Goal: Transaction & Acquisition: Purchase product/service

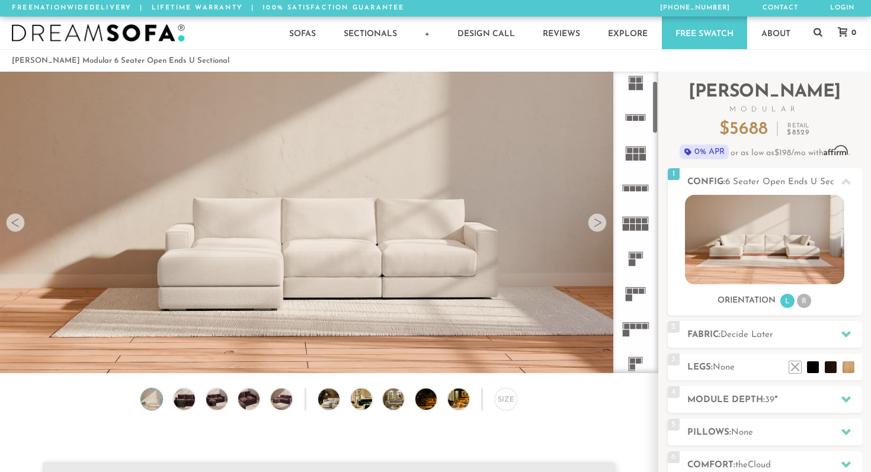
scroll to position [54, 0]
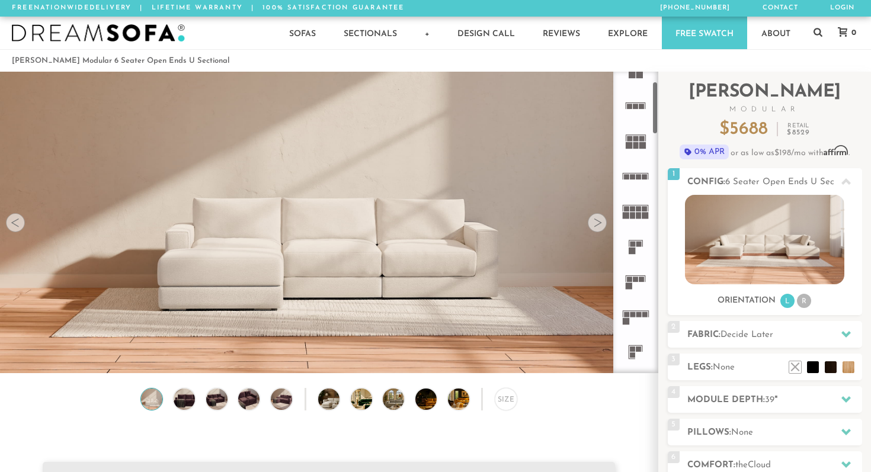
click at [634, 318] on icon at bounding box center [635, 316] width 35 height 35
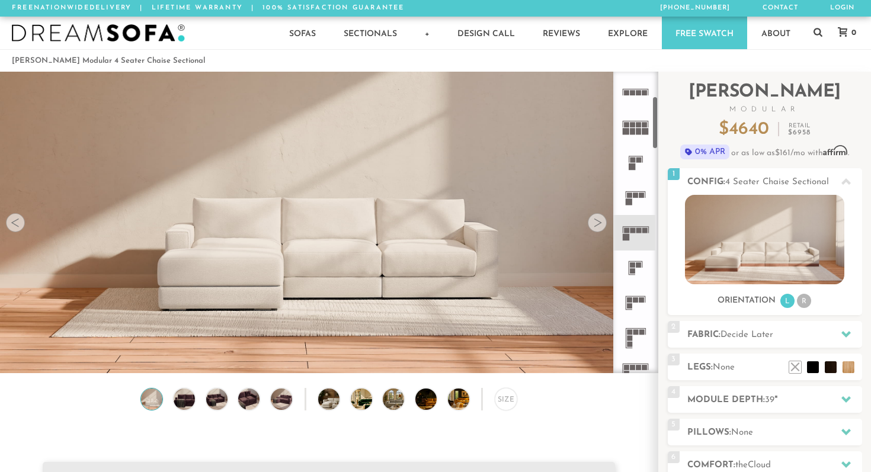
scroll to position [144, 0]
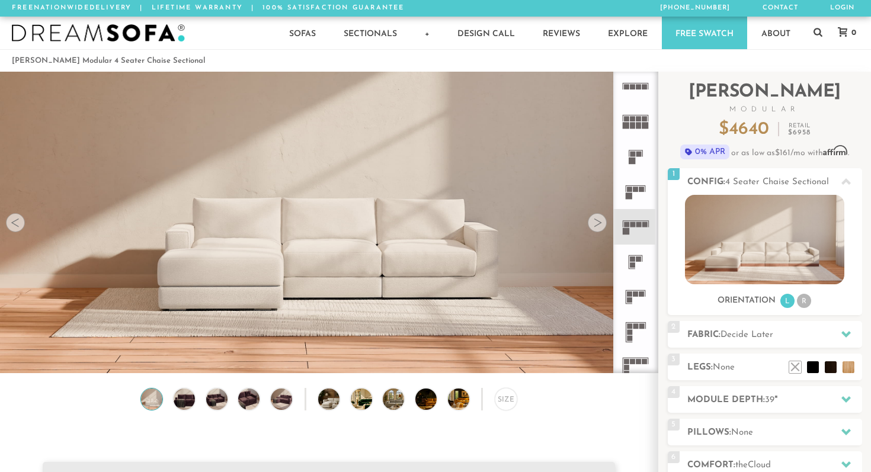
click at [635, 331] on icon at bounding box center [635, 332] width 35 height 35
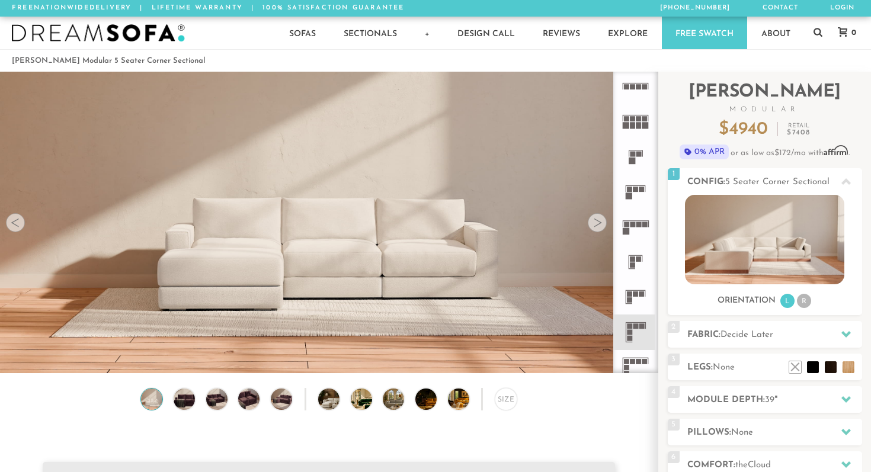
click at [632, 354] on icon at bounding box center [635, 367] width 35 height 35
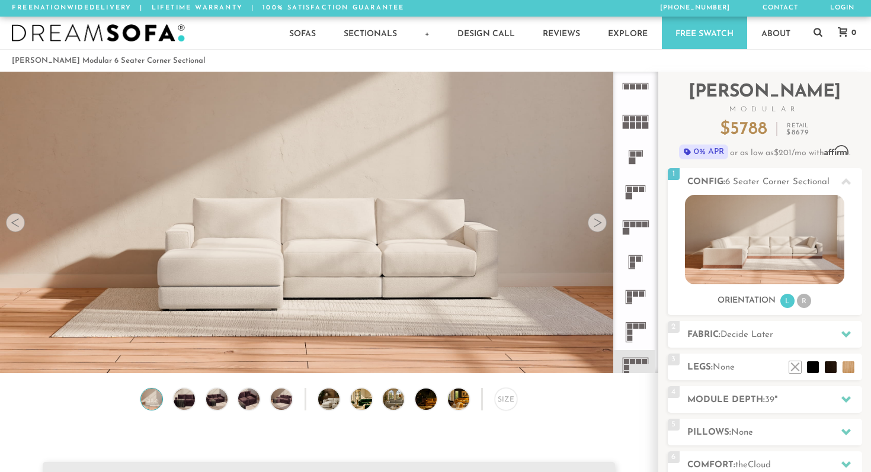
click at [632, 353] on icon at bounding box center [635, 367] width 35 height 35
click at [180, 398] on img at bounding box center [183, 399] width 25 height 21
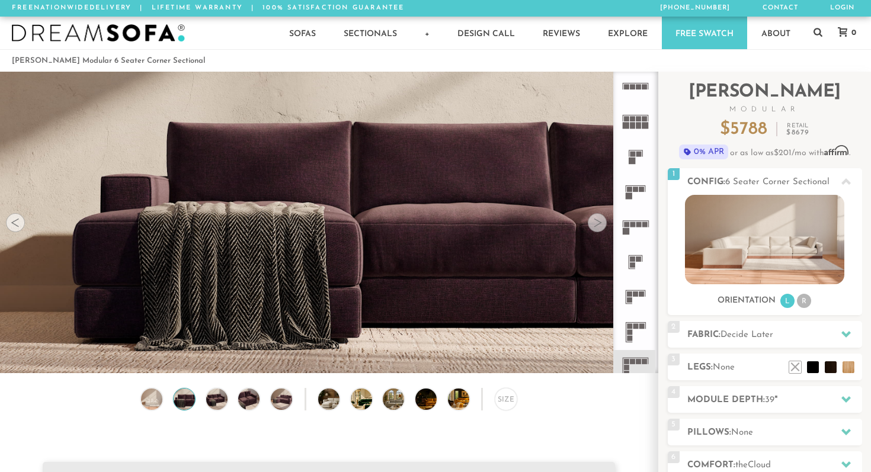
click at [201, 398] on div "Size" at bounding box center [329, 402] width 658 height 28
click at [211, 397] on img at bounding box center [216, 399] width 25 height 21
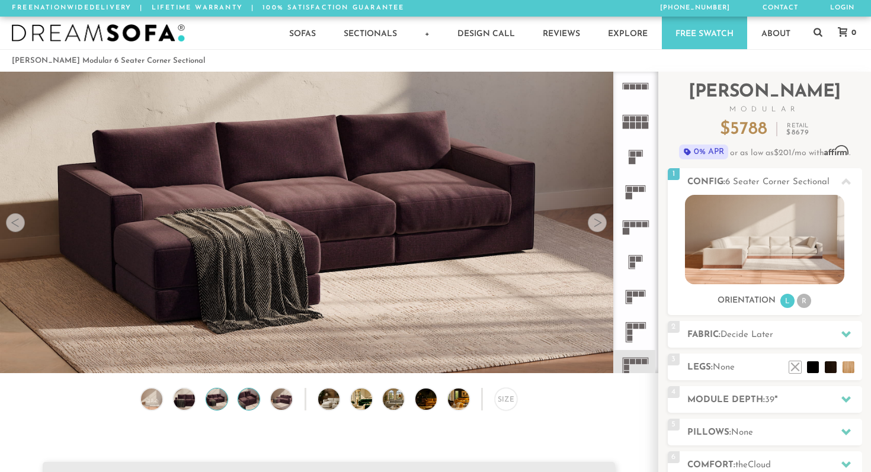
click at [239, 396] on img at bounding box center [248, 399] width 25 height 21
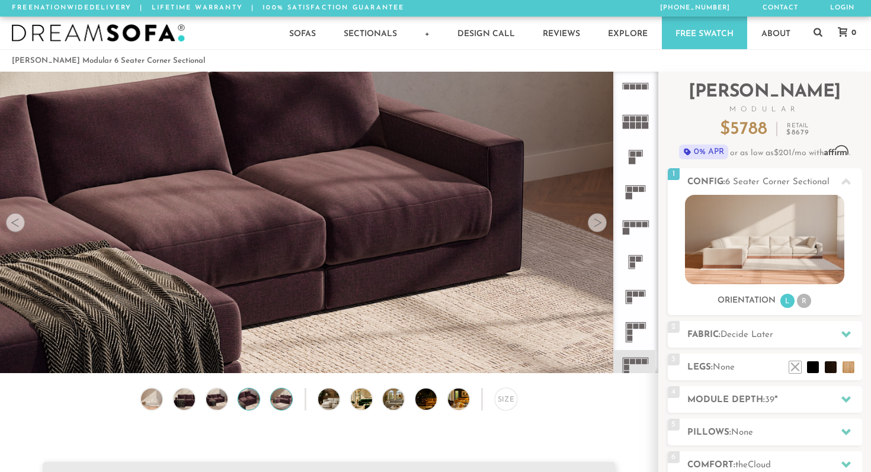
click at [275, 399] on img at bounding box center [281, 399] width 25 height 21
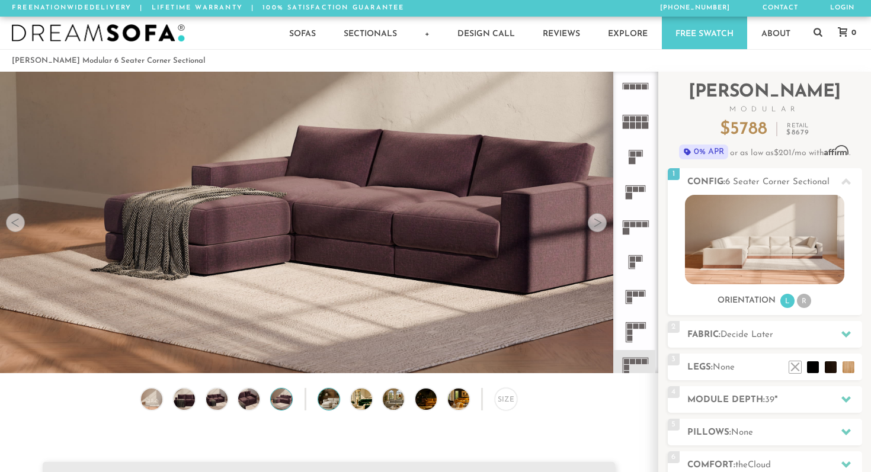
click at [328, 395] on img at bounding box center [337, 399] width 38 height 21
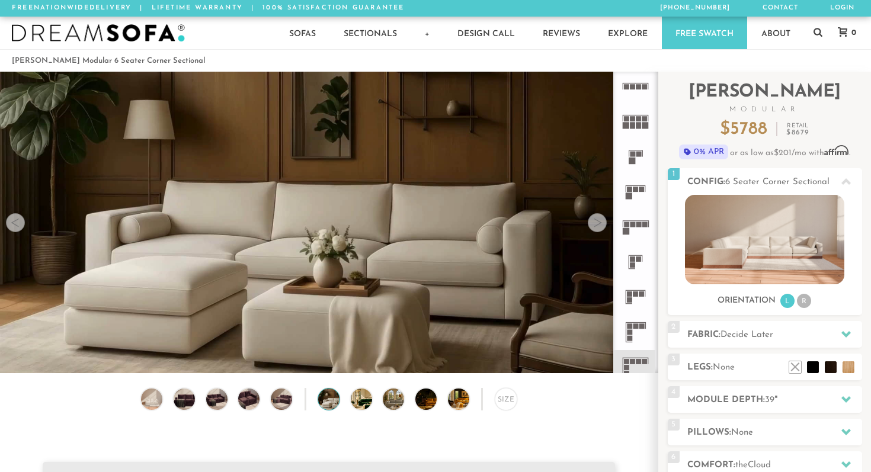
click at [344, 394] on div "Size" at bounding box center [329, 402] width 658 height 28
click at [357, 400] on img at bounding box center [370, 399] width 38 height 21
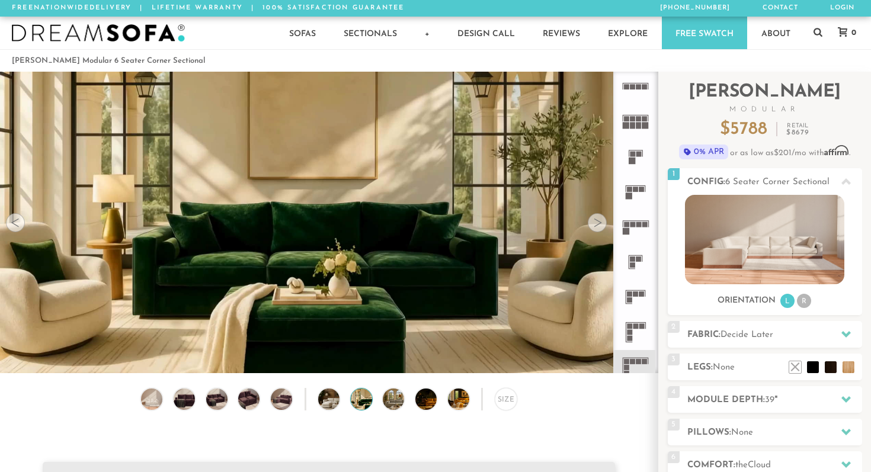
click at [375, 401] on div "Size" at bounding box center [329, 402] width 658 height 28
click at [387, 402] on img at bounding box center [402, 399] width 38 height 21
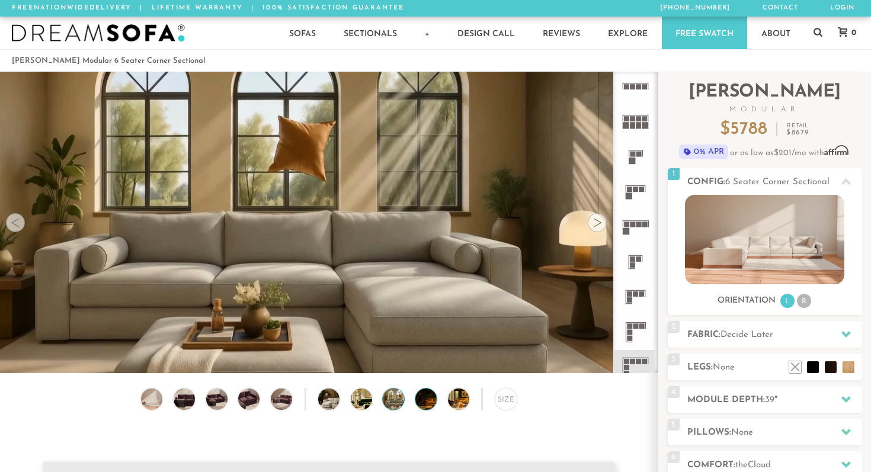
click at [415, 398] on div at bounding box center [426, 399] width 23 height 23
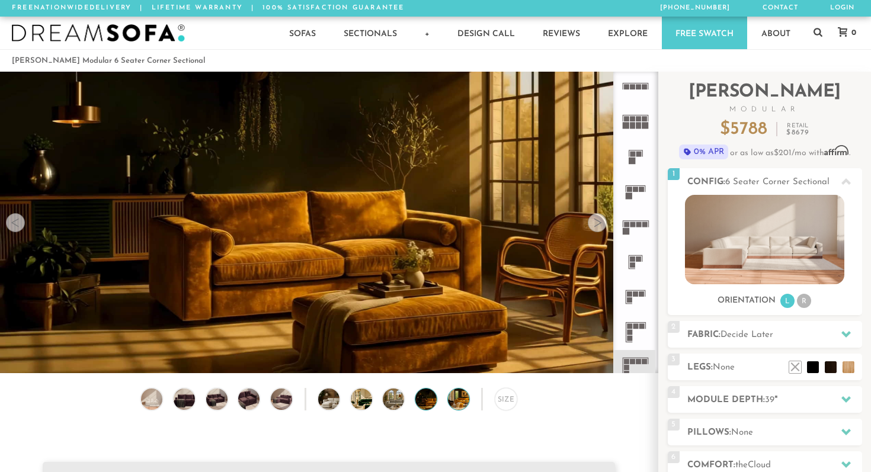
click at [457, 395] on img at bounding box center [467, 399] width 38 height 21
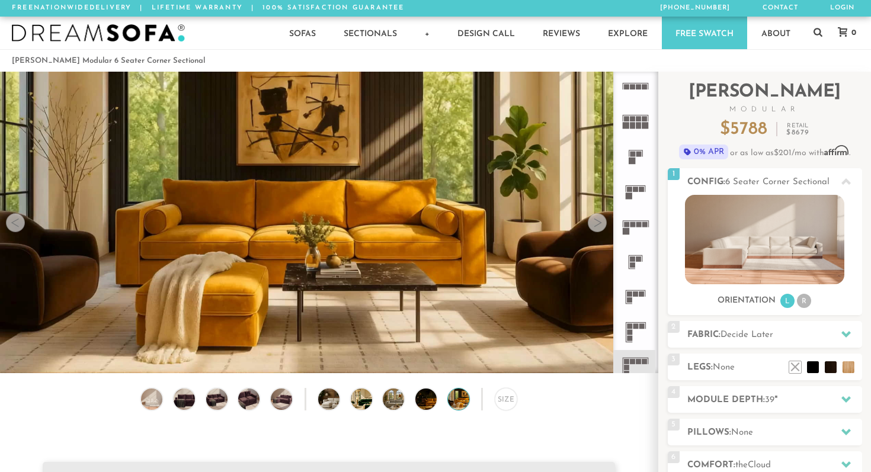
click at [455, 401] on img at bounding box center [467, 399] width 38 height 21
click at [712, 204] on img at bounding box center [764, 239] width 159 height 89
click at [694, 153] on span "0% APR" at bounding box center [703, 152] width 49 height 15
click at [500, 400] on div "Size" at bounding box center [506, 399] width 23 height 23
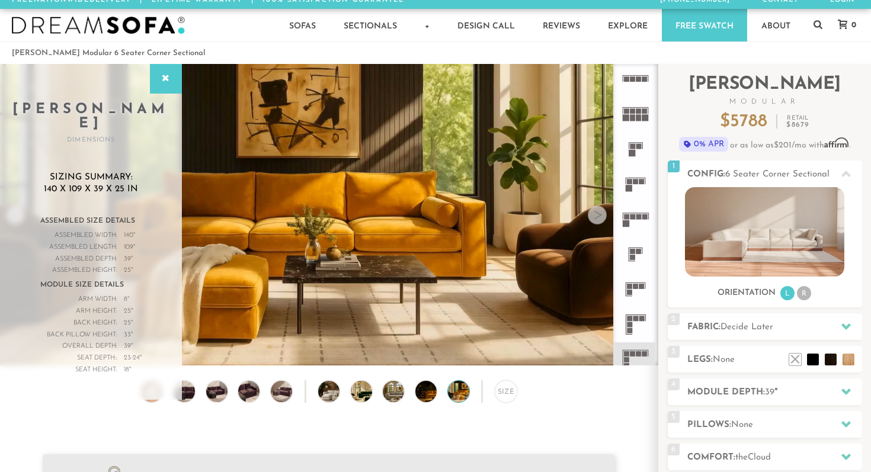
scroll to position [9, 0]
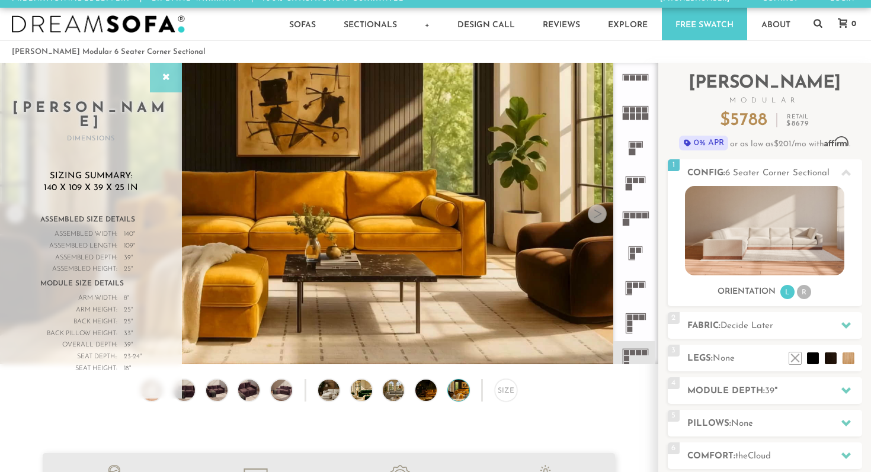
click at [163, 79] on icon at bounding box center [165, 77] width 13 height 9
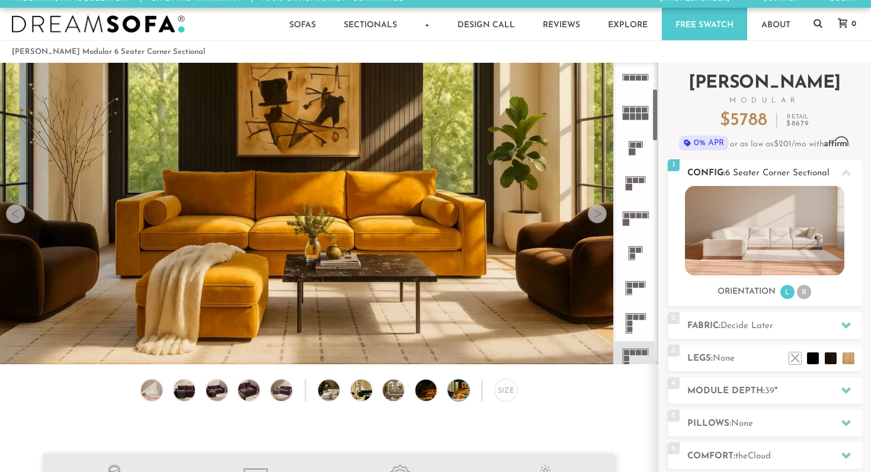
click at [729, 232] on img at bounding box center [764, 230] width 159 height 89
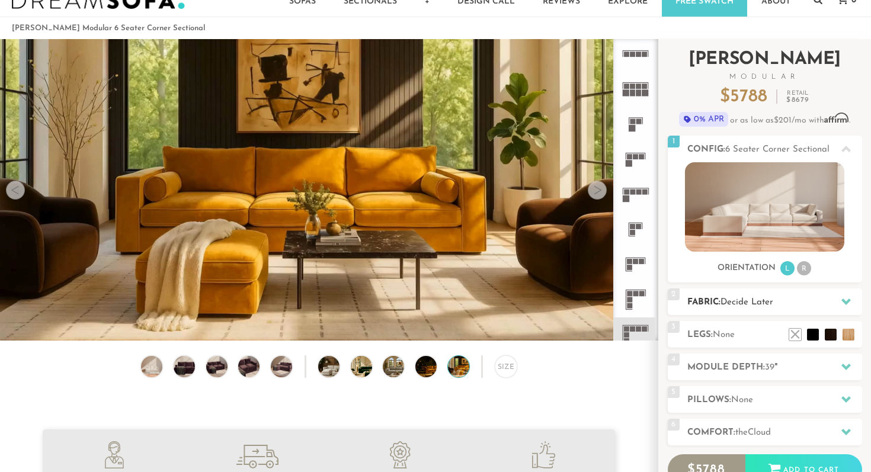
scroll to position [34, 0]
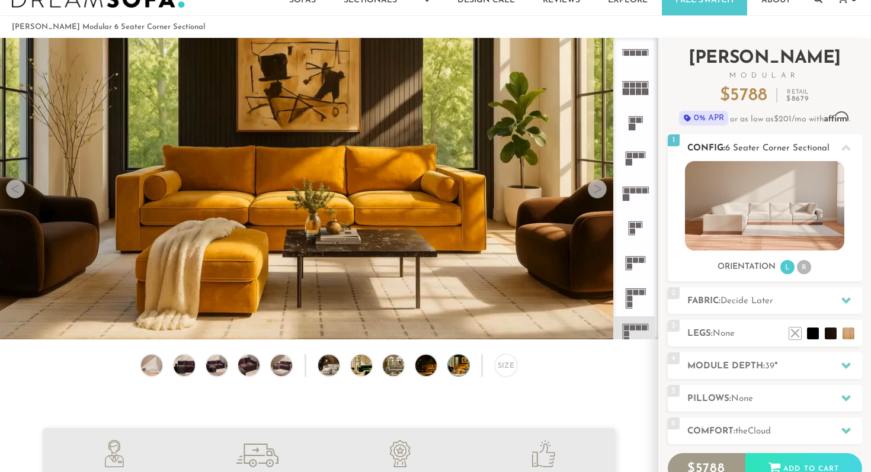
click at [743, 223] on img at bounding box center [764, 205] width 159 height 89
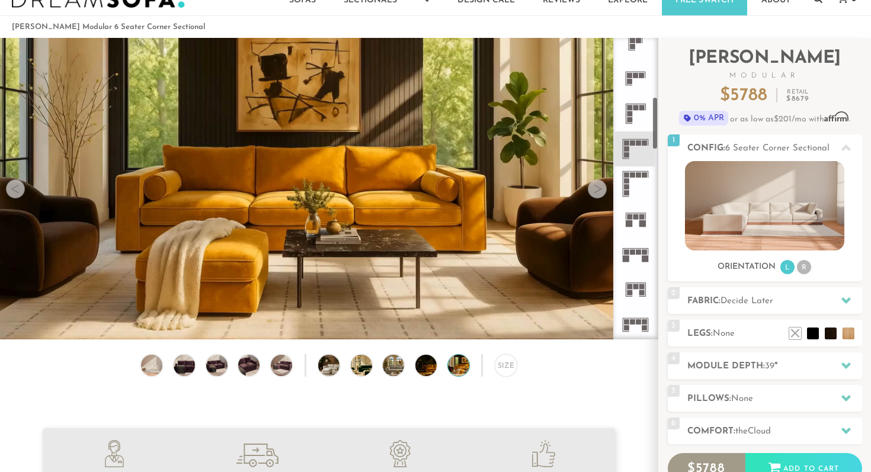
scroll to position [331, 0]
click at [626, 245] on icon at bounding box center [635, 252] width 35 height 35
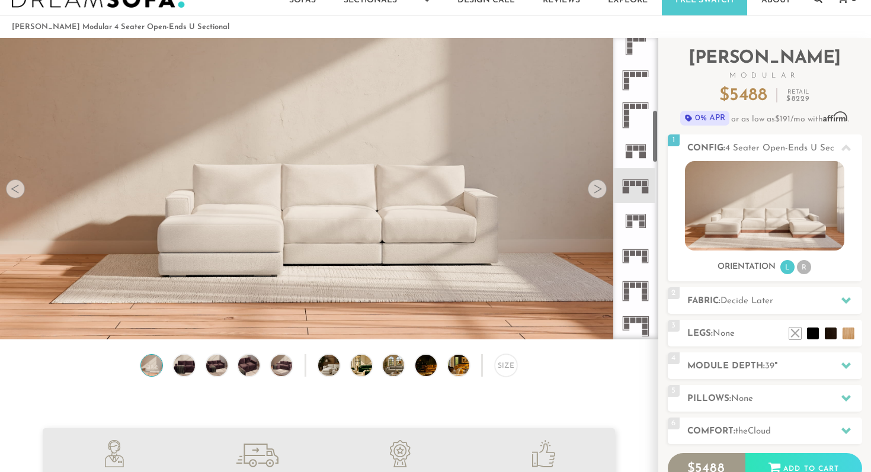
scroll to position [404, 0]
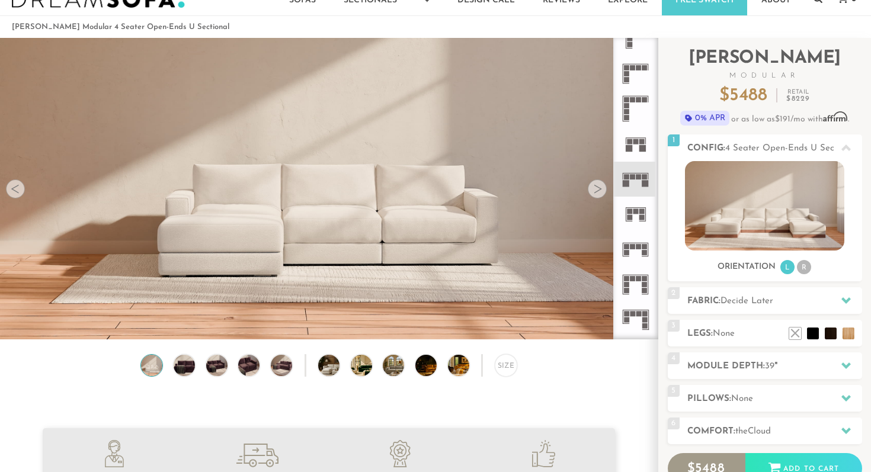
click at [632, 251] on icon at bounding box center [635, 249] width 35 height 35
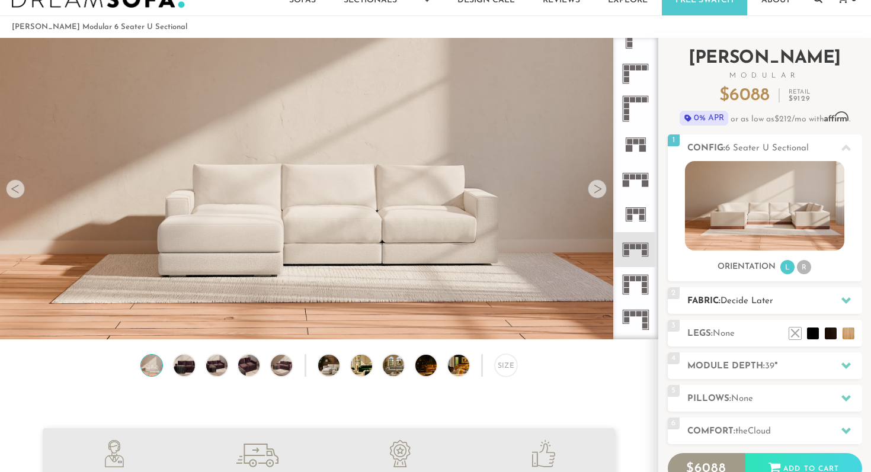
click at [709, 292] on div "2 Fabric: Decide Later" at bounding box center [765, 300] width 194 height 27
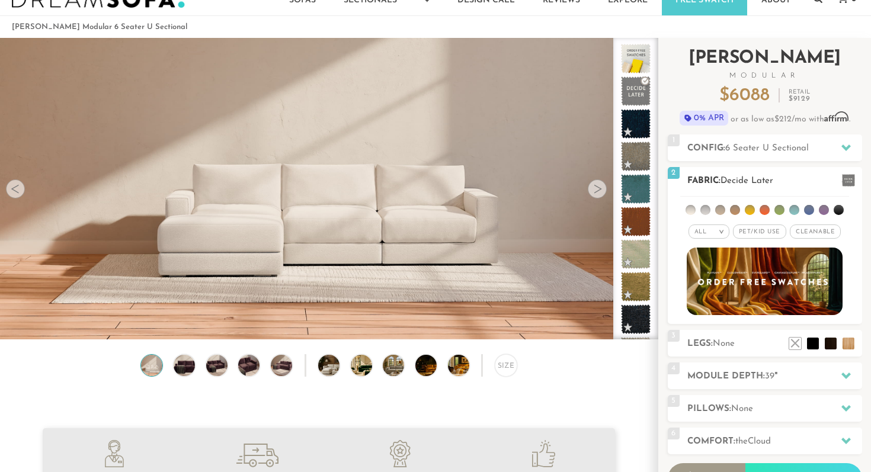
click at [706, 209] on li at bounding box center [705, 210] width 10 height 10
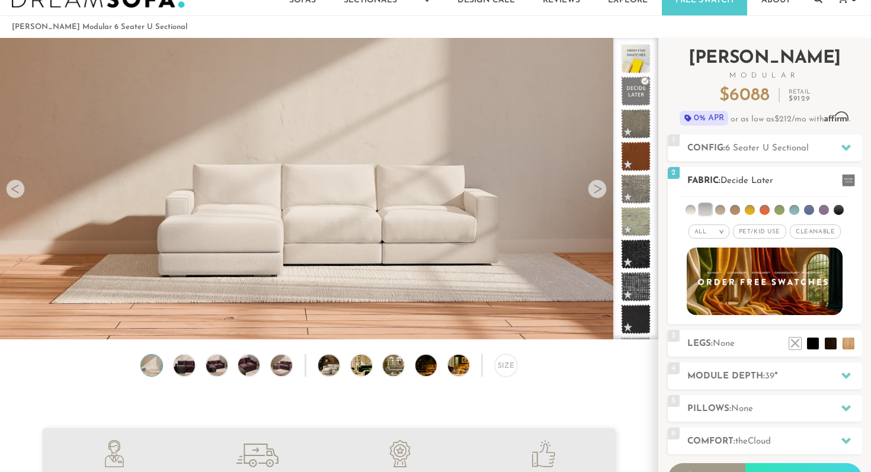
click at [722, 207] on li at bounding box center [720, 210] width 10 height 10
click at [750, 181] on span "Decide Later" at bounding box center [747, 181] width 53 height 9
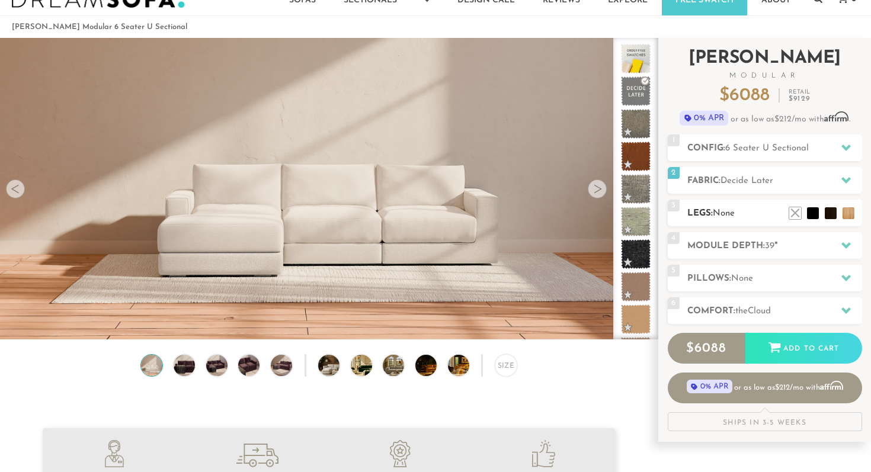
click at [741, 209] on h2 "Legs: None" at bounding box center [774, 214] width 175 height 14
click at [809, 211] on li at bounding box center [795, 195] width 47 height 47
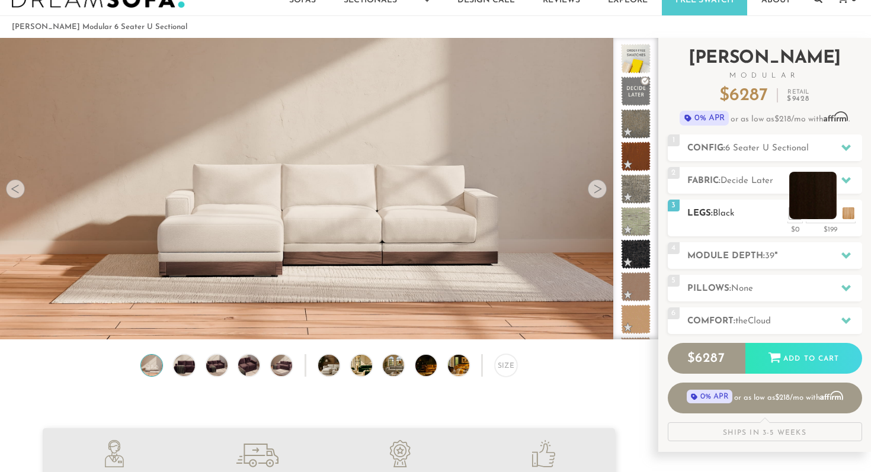
click at [830, 213] on li at bounding box center [812, 195] width 47 height 47
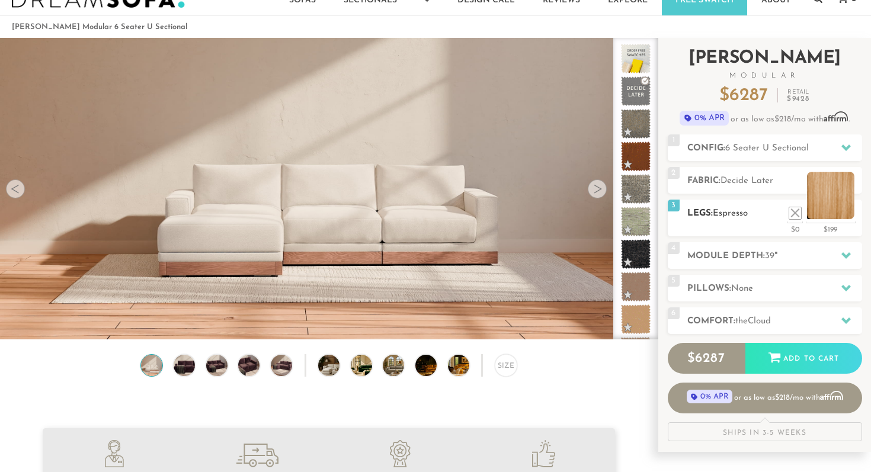
click at [843, 213] on li at bounding box center [830, 195] width 47 height 47
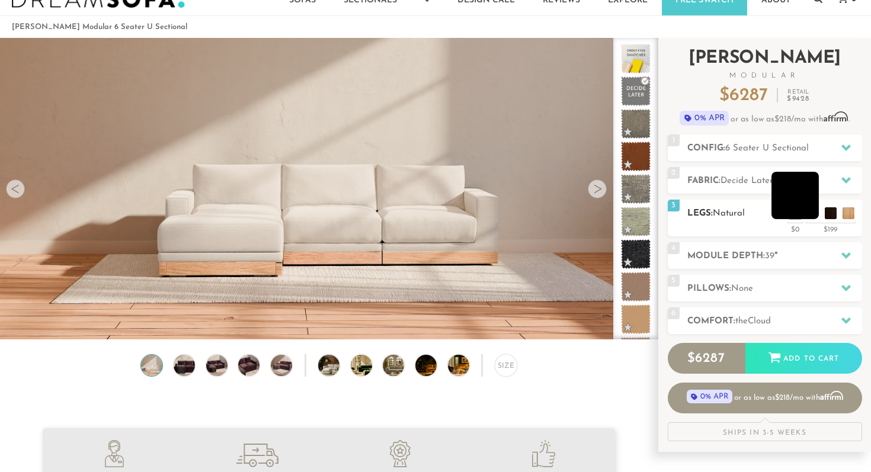
click at [812, 212] on li at bounding box center [795, 195] width 47 height 47
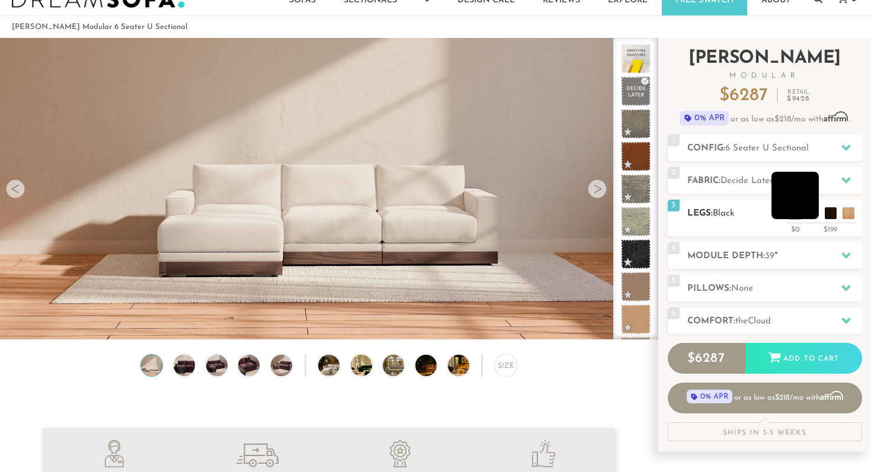
click at [812, 212] on li at bounding box center [795, 195] width 47 height 47
click at [828, 213] on li at bounding box center [812, 195] width 47 height 47
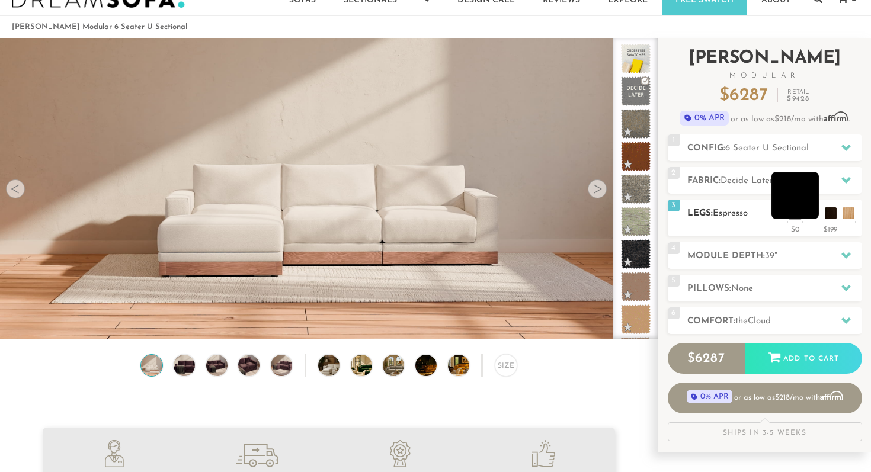
click at [807, 210] on li at bounding box center [795, 195] width 47 height 47
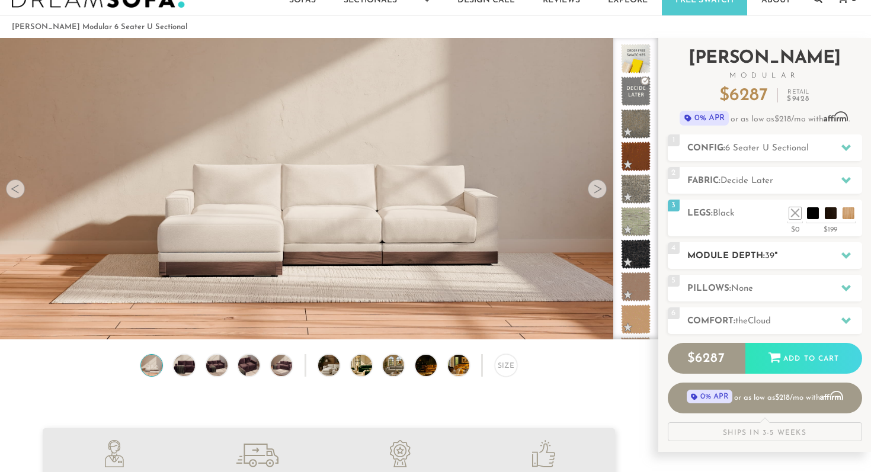
click at [698, 255] on h2 "Module Depth: 39 "" at bounding box center [774, 256] width 175 height 14
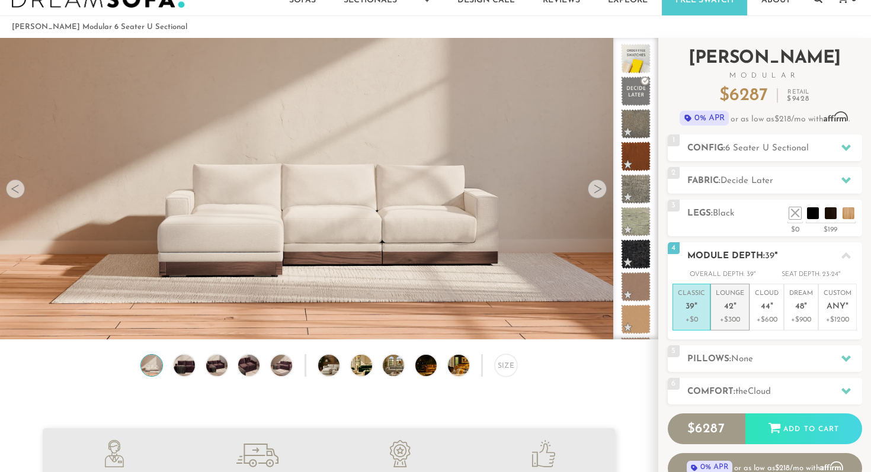
click at [727, 316] on p "+$300" at bounding box center [730, 320] width 28 height 11
click at [763, 300] on p "Cloud 44 "" at bounding box center [767, 301] width 24 height 25
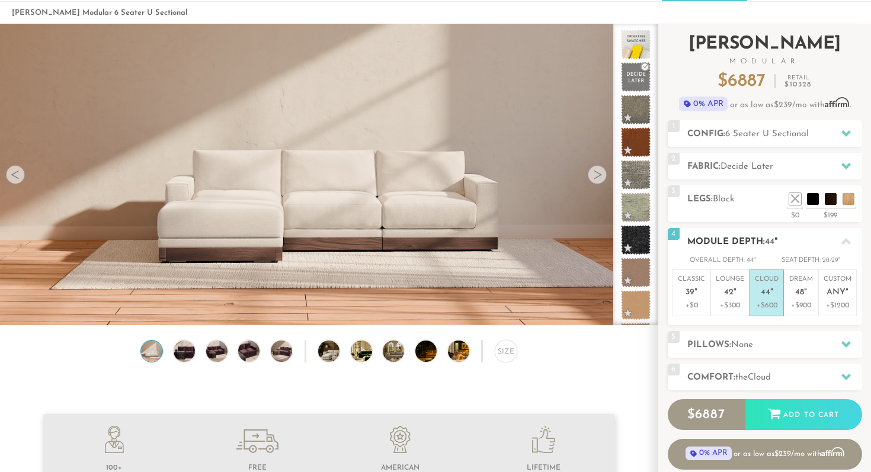
scroll to position [54, 0]
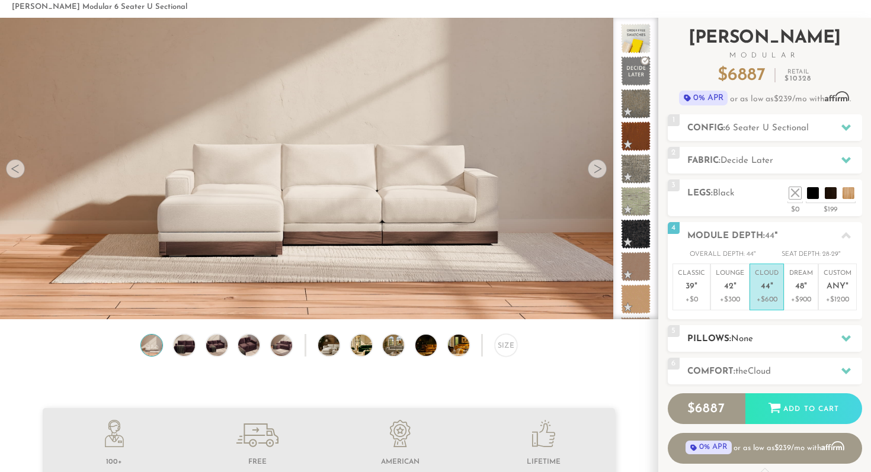
click at [717, 342] on h2 "Pillows: None" at bounding box center [774, 339] width 175 height 14
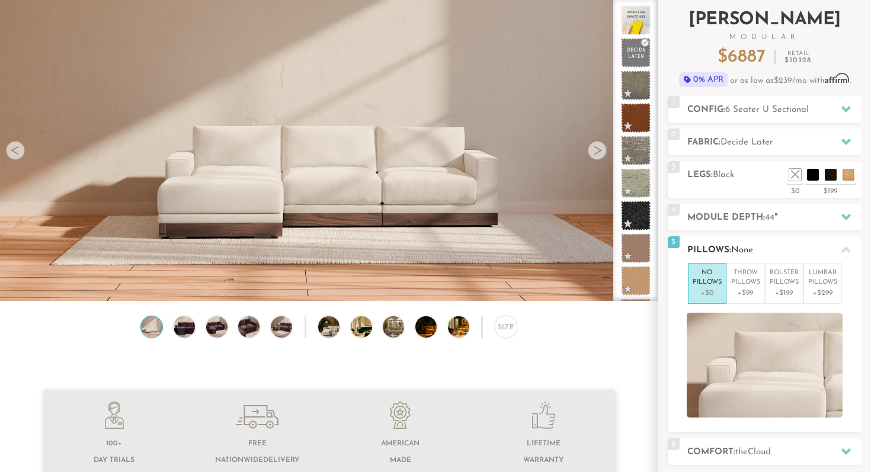
scroll to position [78, 0]
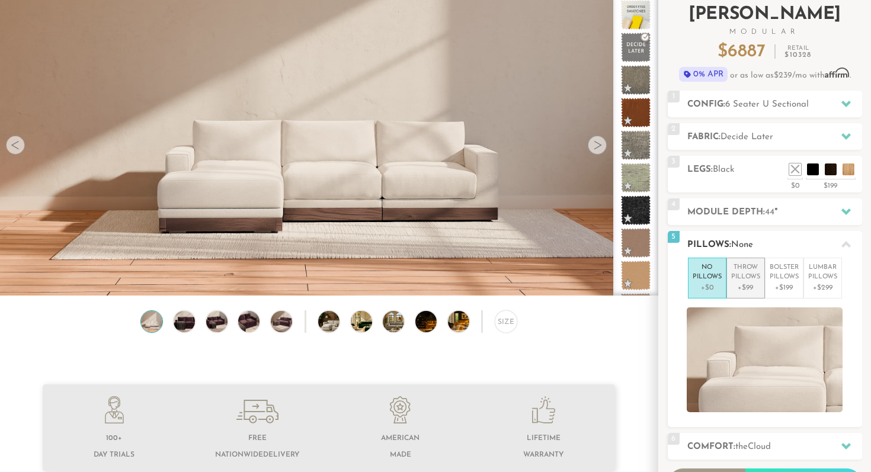
click at [747, 284] on p "+$99" at bounding box center [745, 288] width 29 height 11
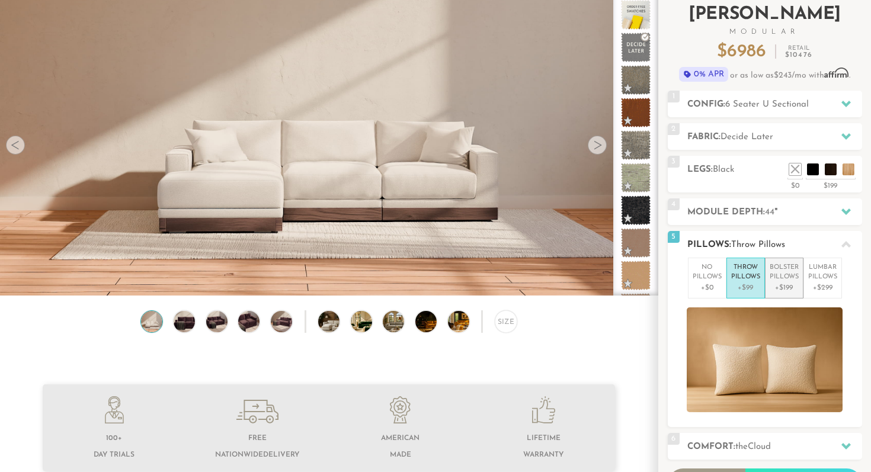
click at [780, 275] on p "Bolster Pillows" at bounding box center [784, 273] width 29 height 20
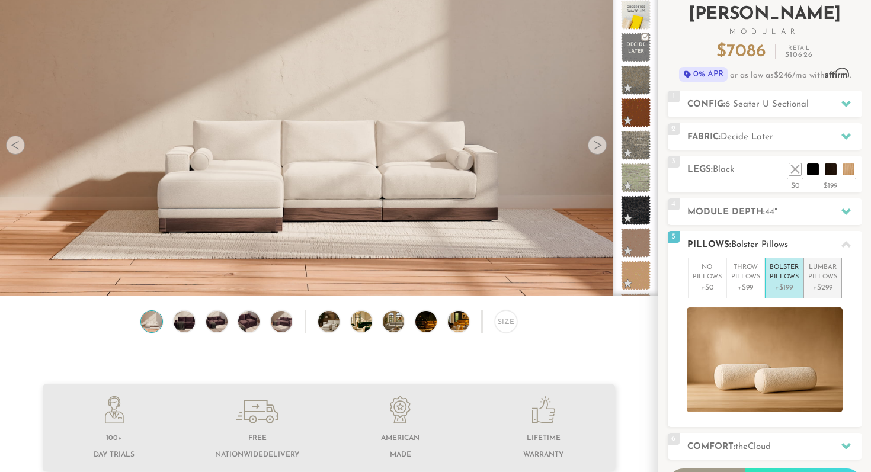
click at [806, 276] on li "Lumbar Pillows +$299" at bounding box center [823, 278] width 39 height 41
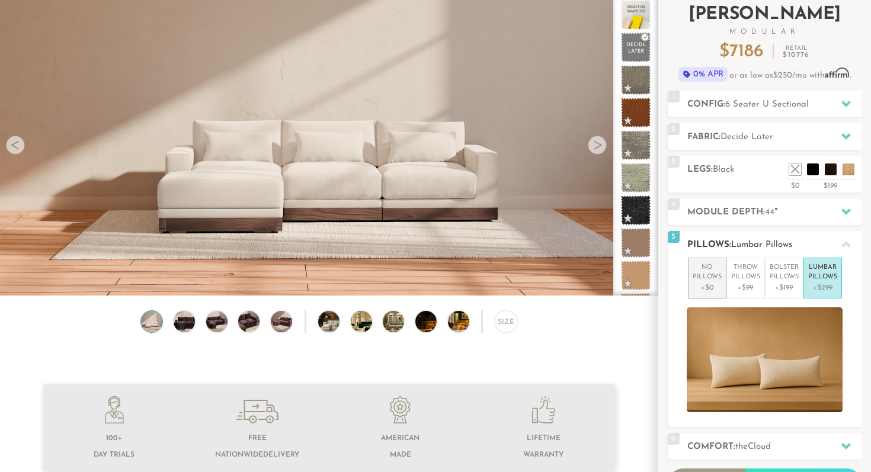
click at [706, 284] on p "+$0" at bounding box center [707, 288] width 29 height 11
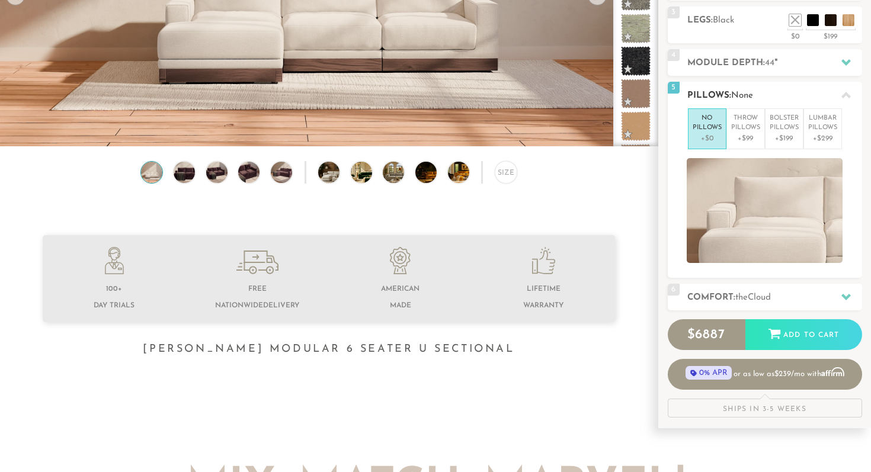
scroll to position [242, 0]
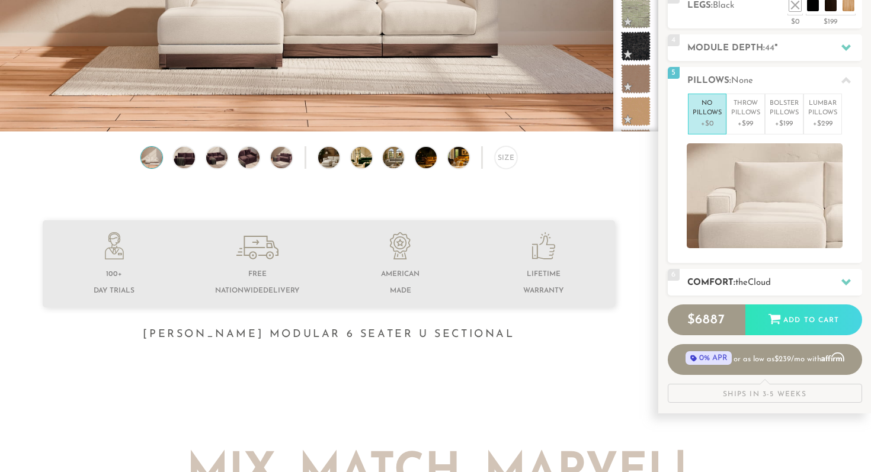
click at [717, 286] on h2 "Comfort: the Cloud" at bounding box center [774, 283] width 175 height 14
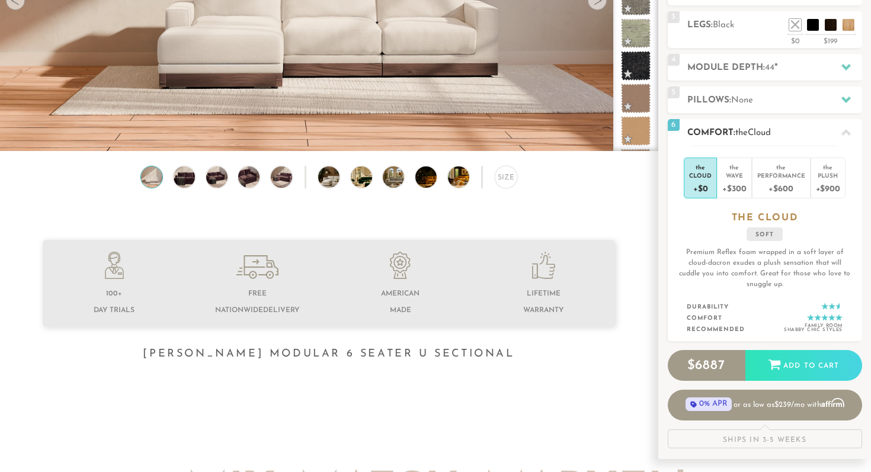
scroll to position [216, 0]
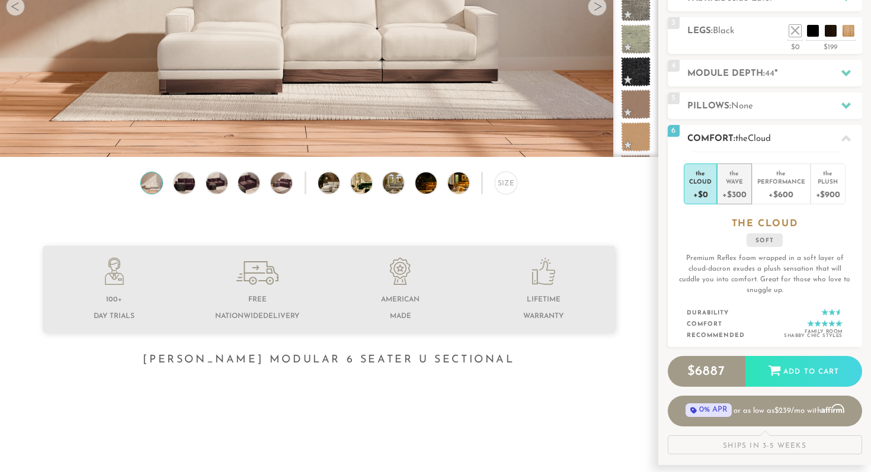
click at [732, 193] on div "+$300" at bounding box center [734, 193] width 24 height 17
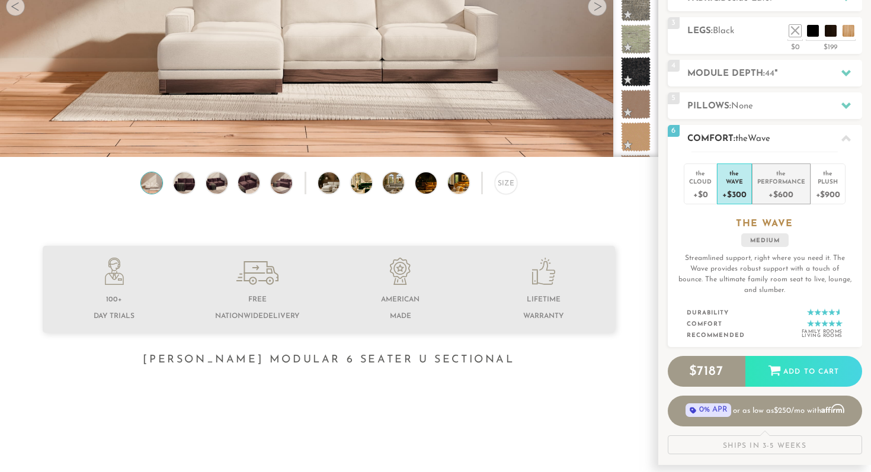
click at [774, 185] on div "+$600" at bounding box center [781, 193] width 48 height 17
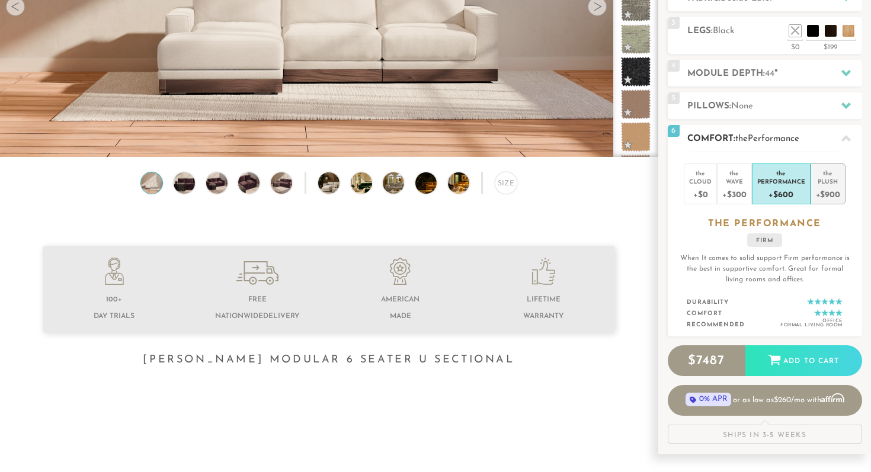
click at [818, 184] on div "Plush" at bounding box center [828, 181] width 24 height 8
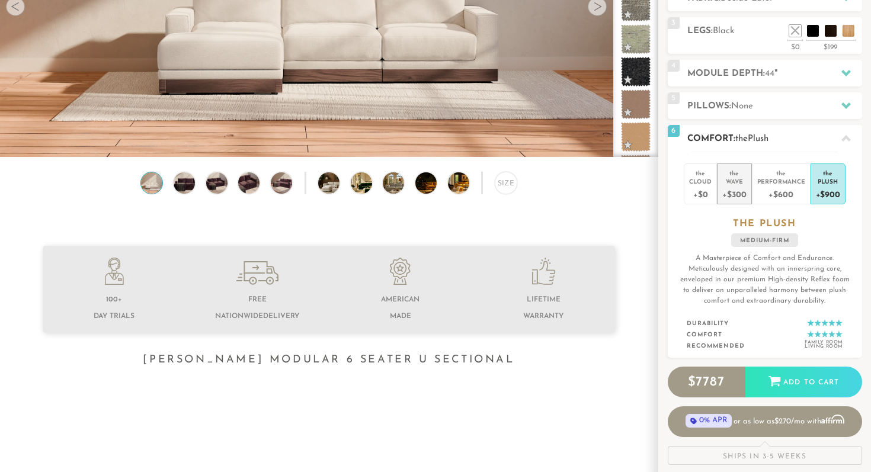
click at [731, 181] on div "Wave" at bounding box center [734, 181] width 24 height 8
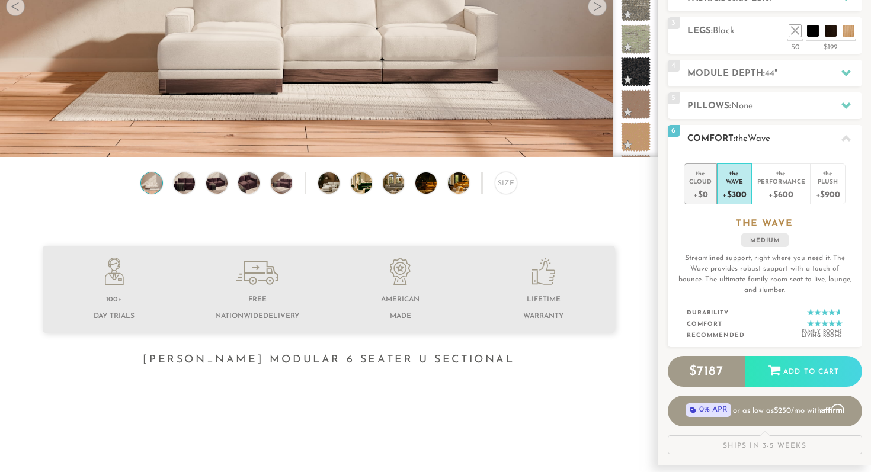
click at [693, 183] on div "Cloud" at bounding box center [700, 181] width 23 height 8
click at [744, 186] on div "+$300" at bounding box center [734, 193] width 24 height 17
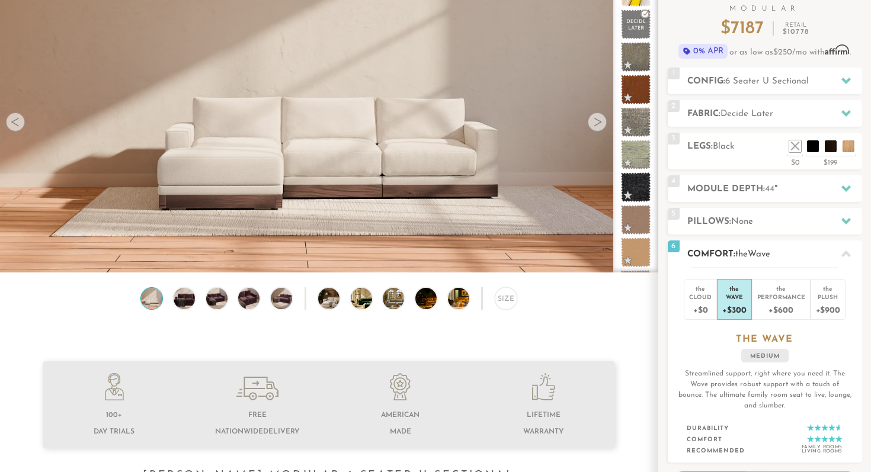
scroll to position [0, 0]
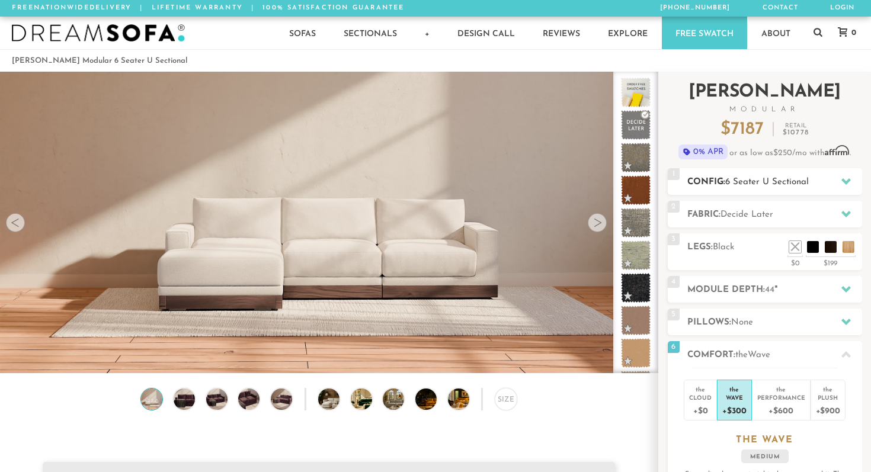
click at [713, 191] on div "1 Config: 6 Seater U Sectional R" at bounding box center [765, 181] width 194 height 27
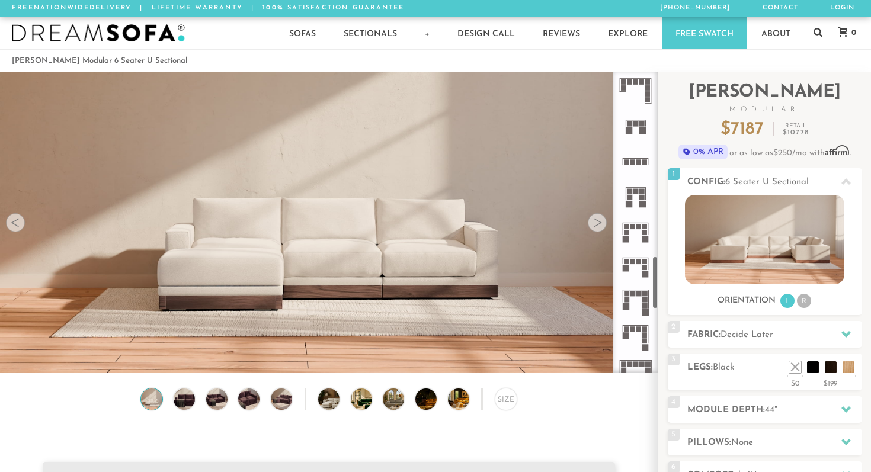
scroll to position [1388, 0]
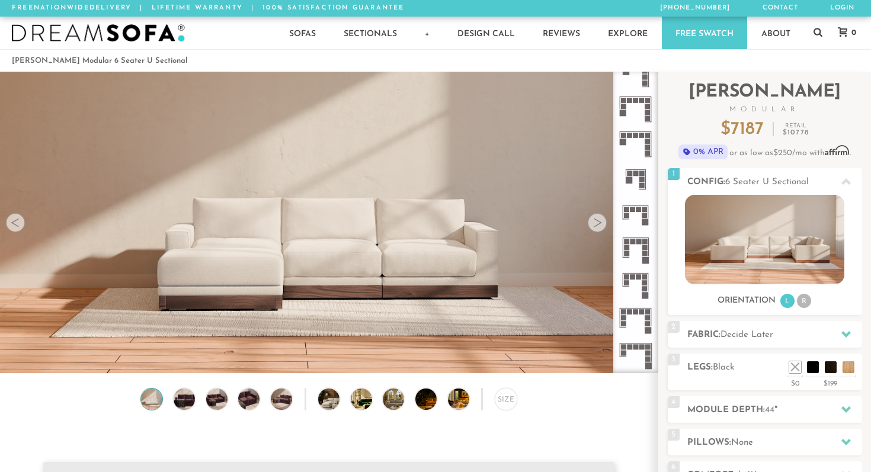
click at [634, 286] on icon at bounding box center [635, 285] width 35 height 35
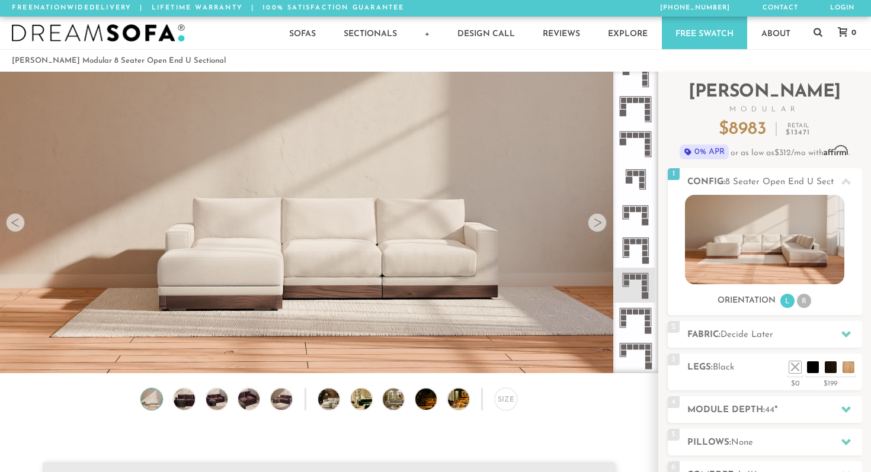
click at [638, 248] on icon at bounding box center [635, 249] width 35 height 35
click at [633, 206] on rect at bounding box center [636, 206] width 26 height 1
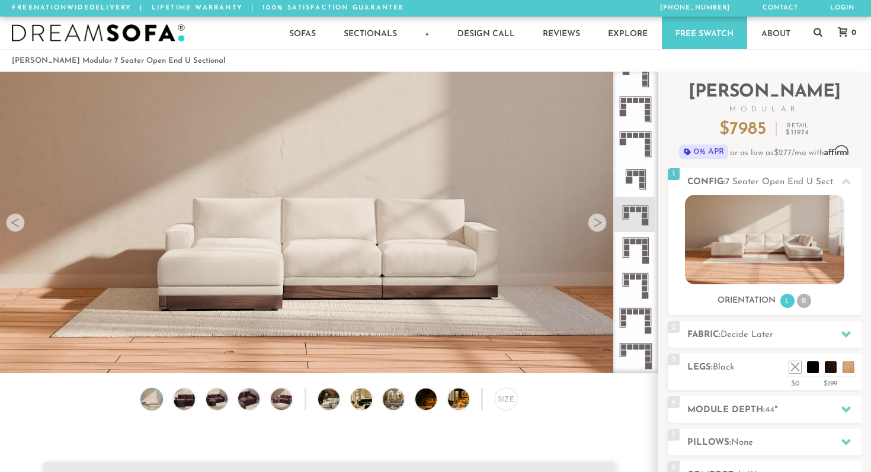
click at [631, 178] on rect at bounding box center [629, 180] width 7 height 7
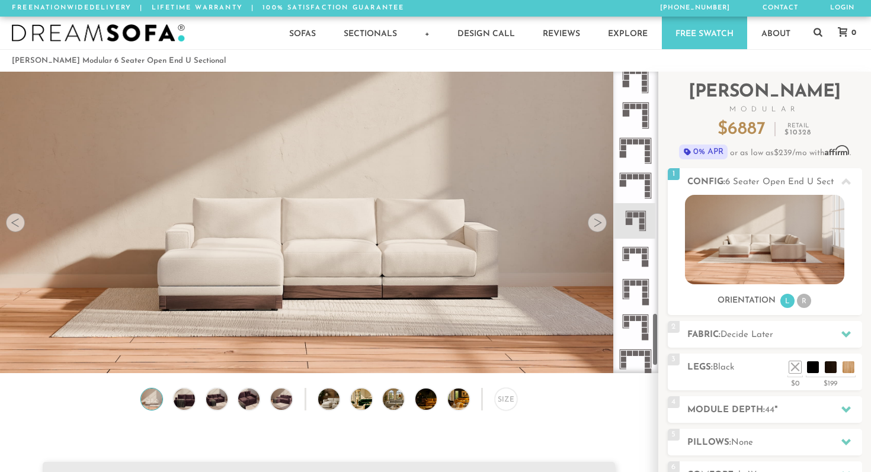
scroll to position [1346, 0]
click at [635, 186] on icon at bounding box center [635, 186] width 35 height 35
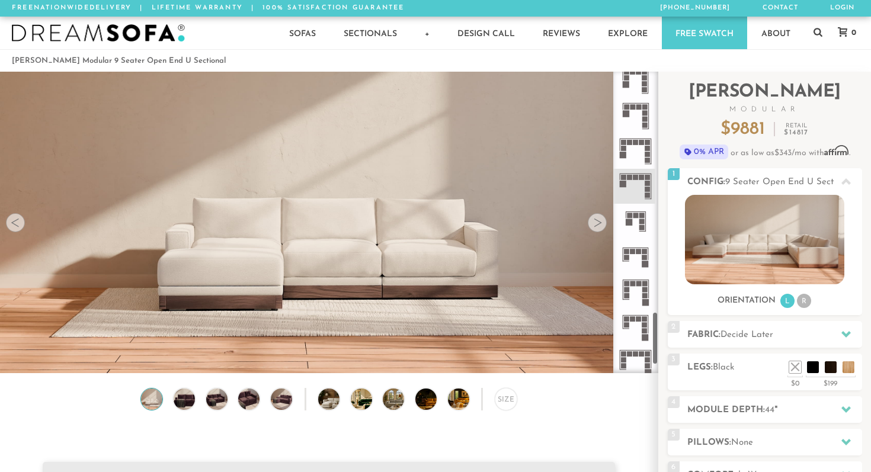
scroll to position [1332, 0]
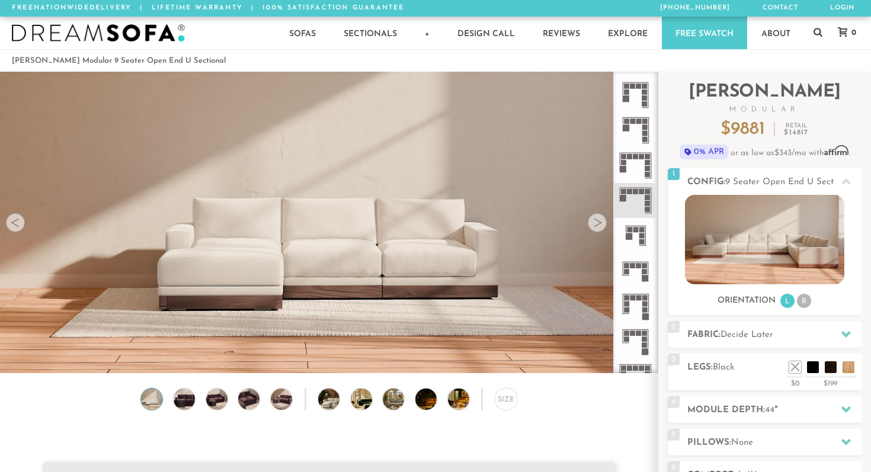
click at [639, 174] on icon at bounding box center [635, 165] width 35 height 35
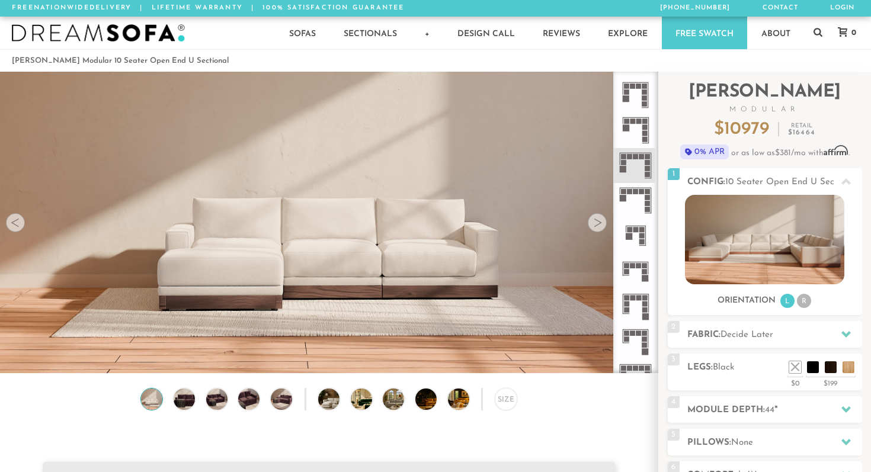
click at [639, 209] on icon at bounding box center [635, 200] width 35 height 35
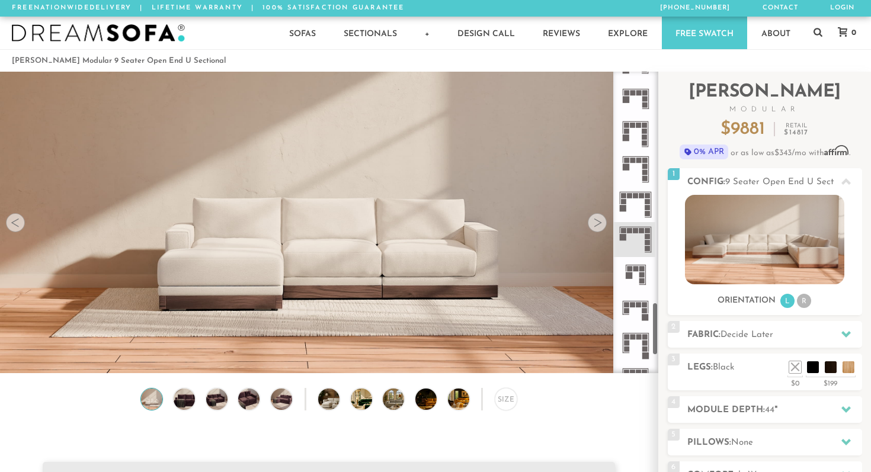
scroll to position [1292, 0]
click at [638, 194] on icon at bounding box center [635, 205] width 35 height 35
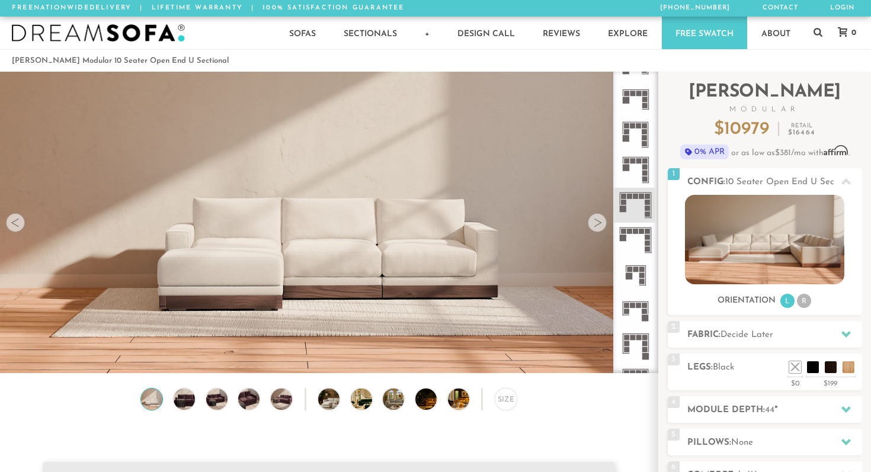
click at [636, 162] on icon at bounding box center [635, 169] width 35 height 35
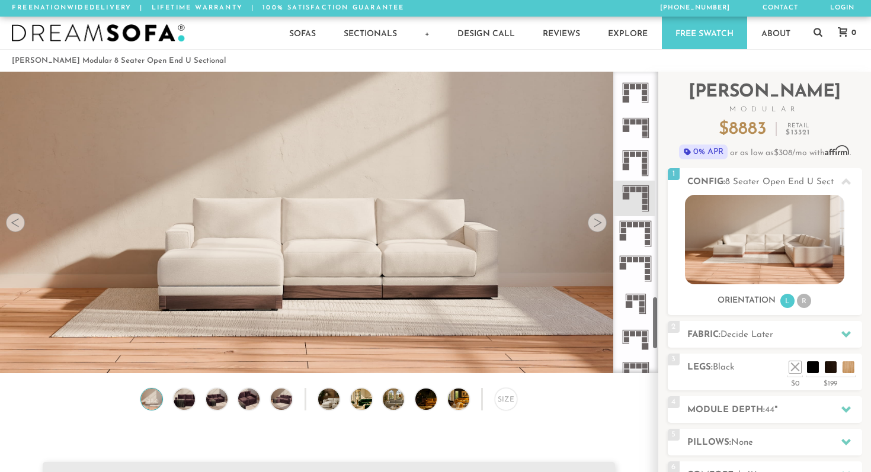
scroll to position [1256, 0]
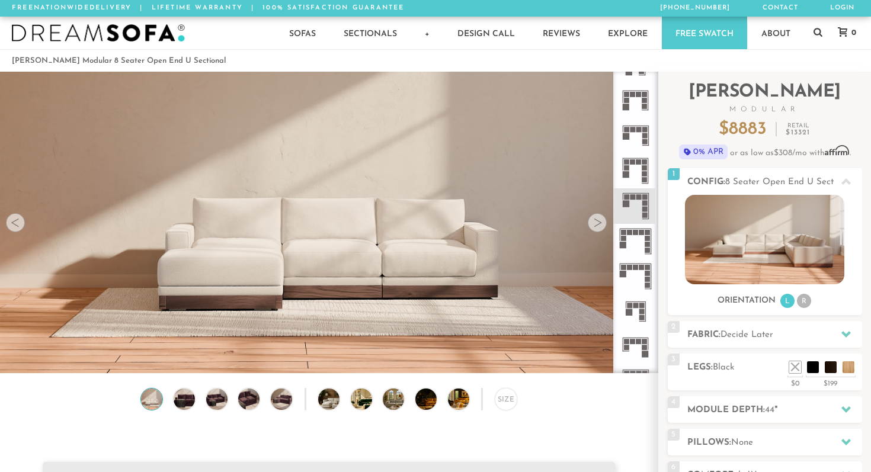
click at [635, 136] on icon at bounding box center [635, 135] width 35 height 35
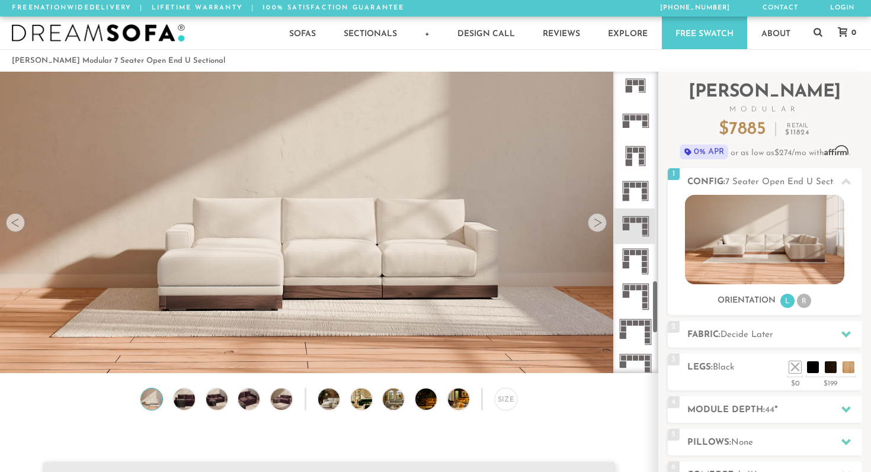
scroll to position [1151, 0]
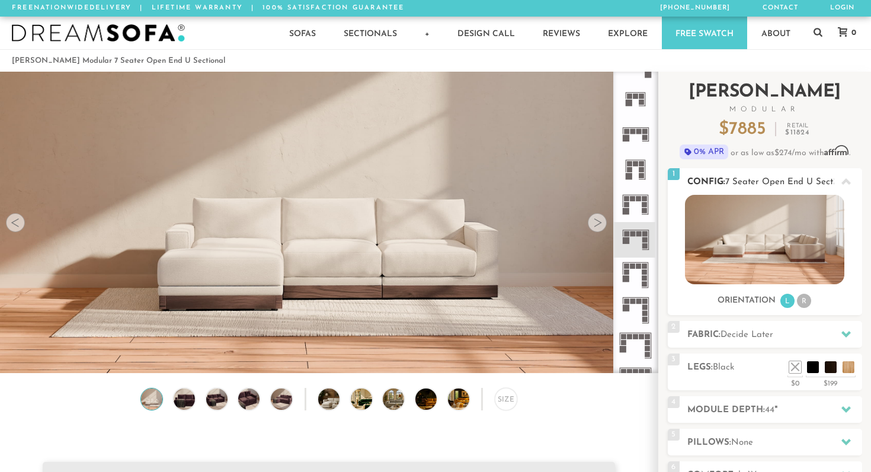
click at [802, 298] on li "R" at bounding box center [804, 301] width 14 height 14
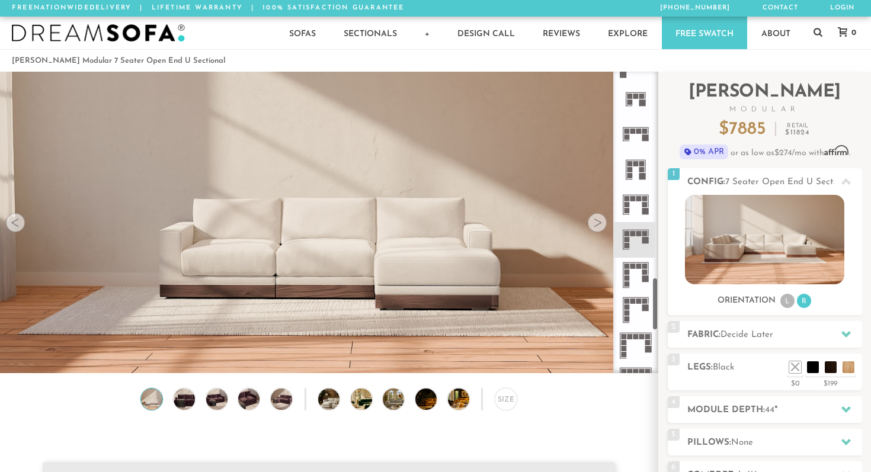
click at [641, 203] on icon at bounding box center [635, 204] width 35 height 35
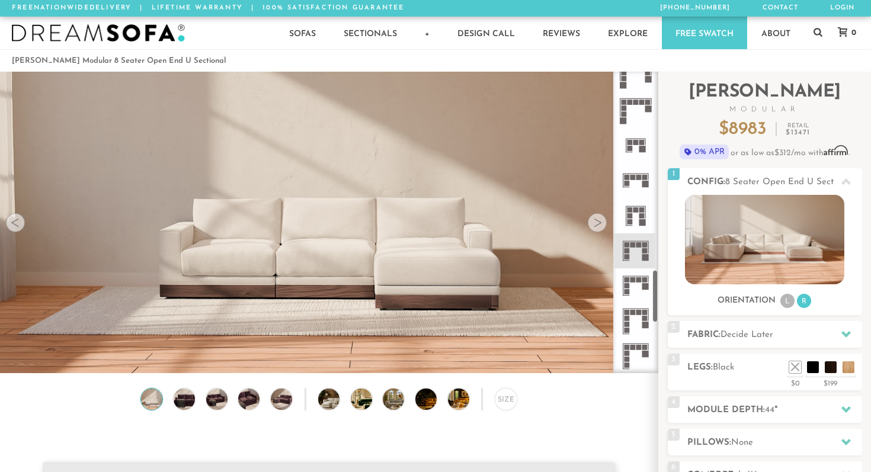
scroll to position [1102, 0]
click at [639, 175] on icon at bounding box center [635, 183] width 35 height 35
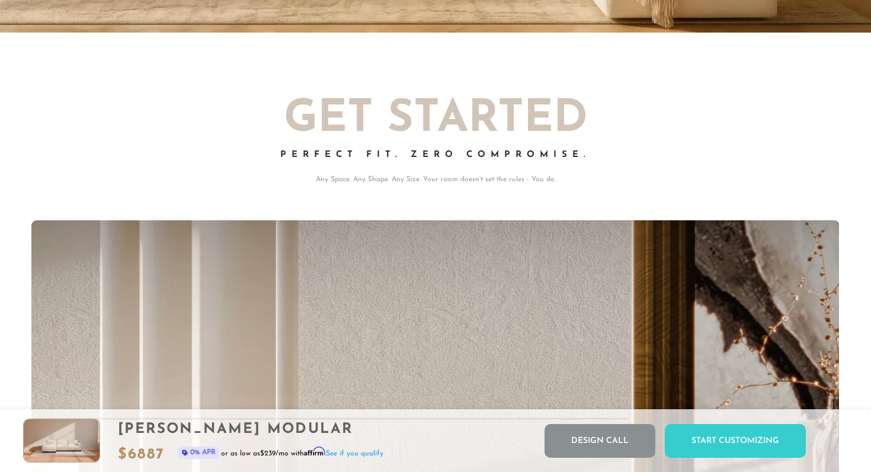
scroll to position [13128, 871]
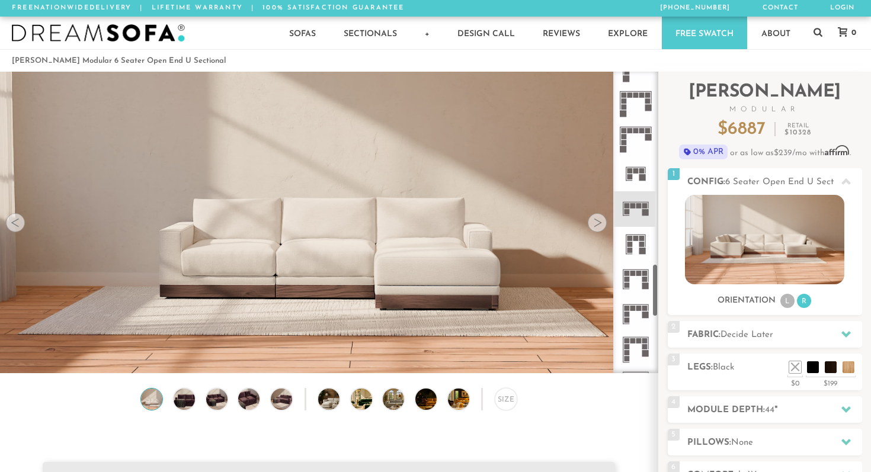
click at [637, 180] on icon at bounding box center [635, 173] width 35 height 35
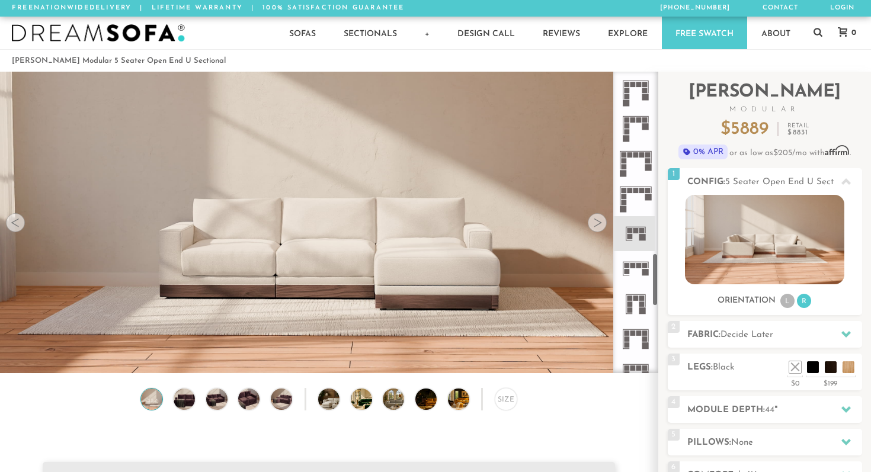
click at [635, 203] on icon at bounding box center [635, 198] width 35 height 35
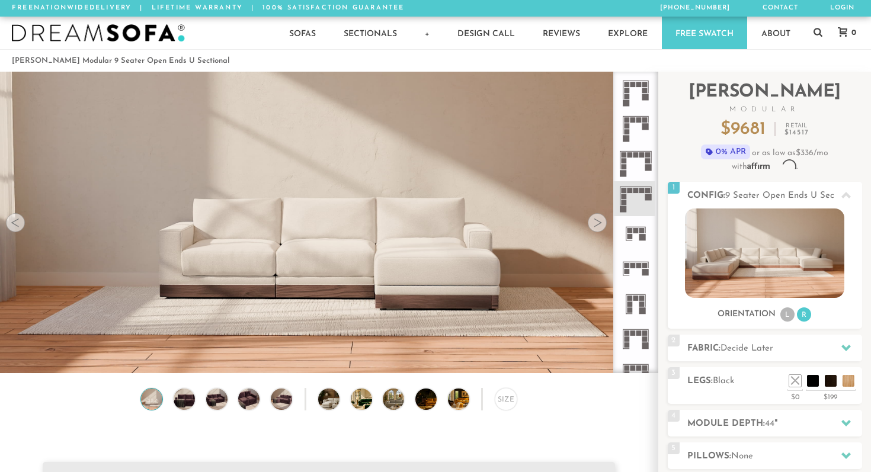
click at [629, 86] on rect at bounding box center [626, 84] width 5 height 5
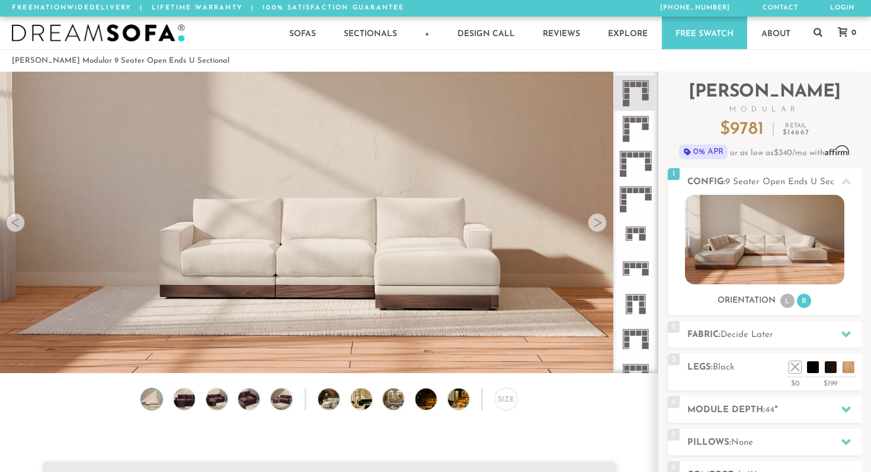
click at [627, 108] on icon at bounding box center [635, 92] width 35 height 35
click at [631, 124] on icon at bounding box center [635, 128] width 35 height 35
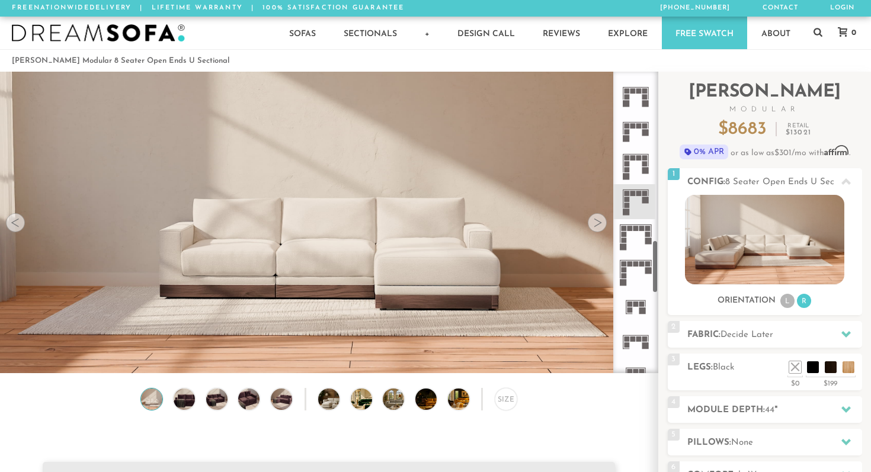
click at [635, 133] on icon at bounding box center [635, 131] width 35 height 35
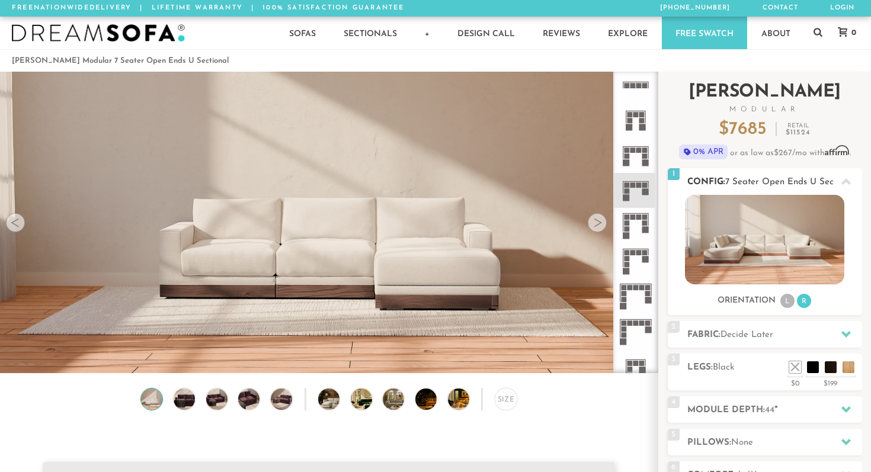
click at [747, 216] on img at bounding box center [764, 239] width 159 height 89
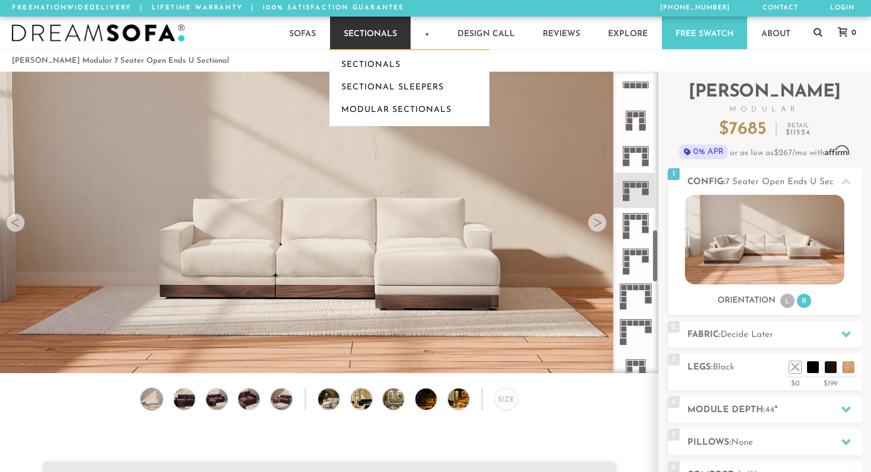
click at [374, 36] on link "Sectionals" at bounding box center [370, 33] width 81 height 33
